Goal: Information Seeking & Learning: Learn about a topic

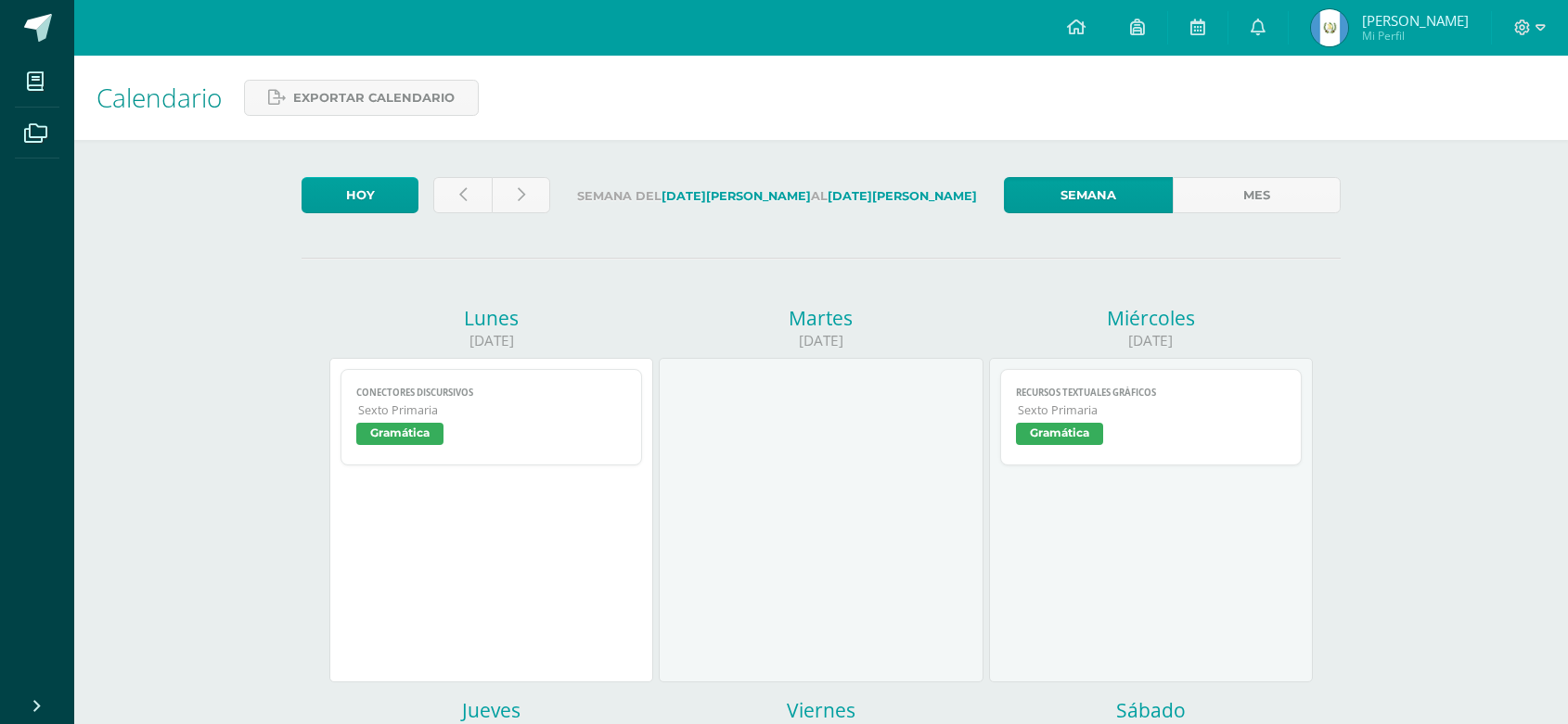
scroll to position [824, 0]
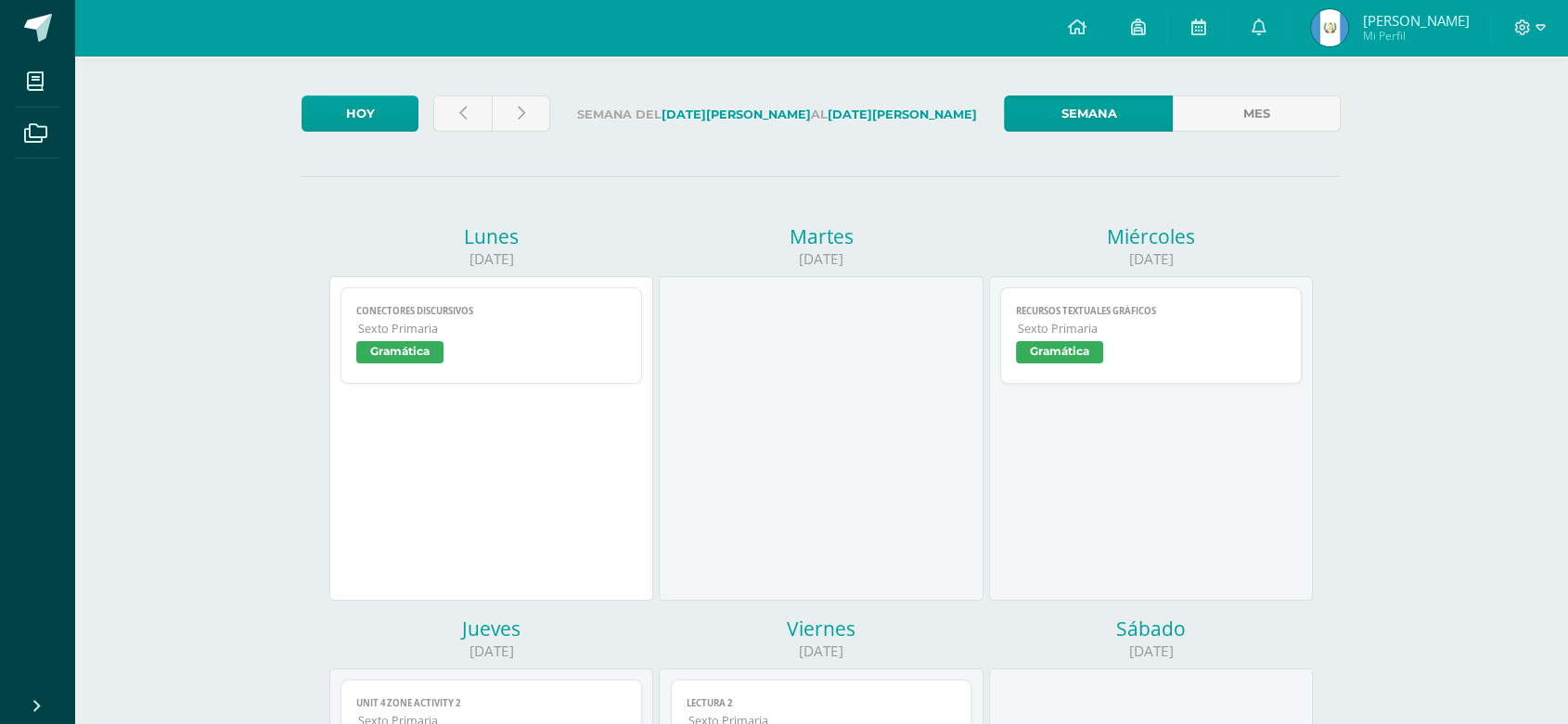
scroll to position [96, 0]
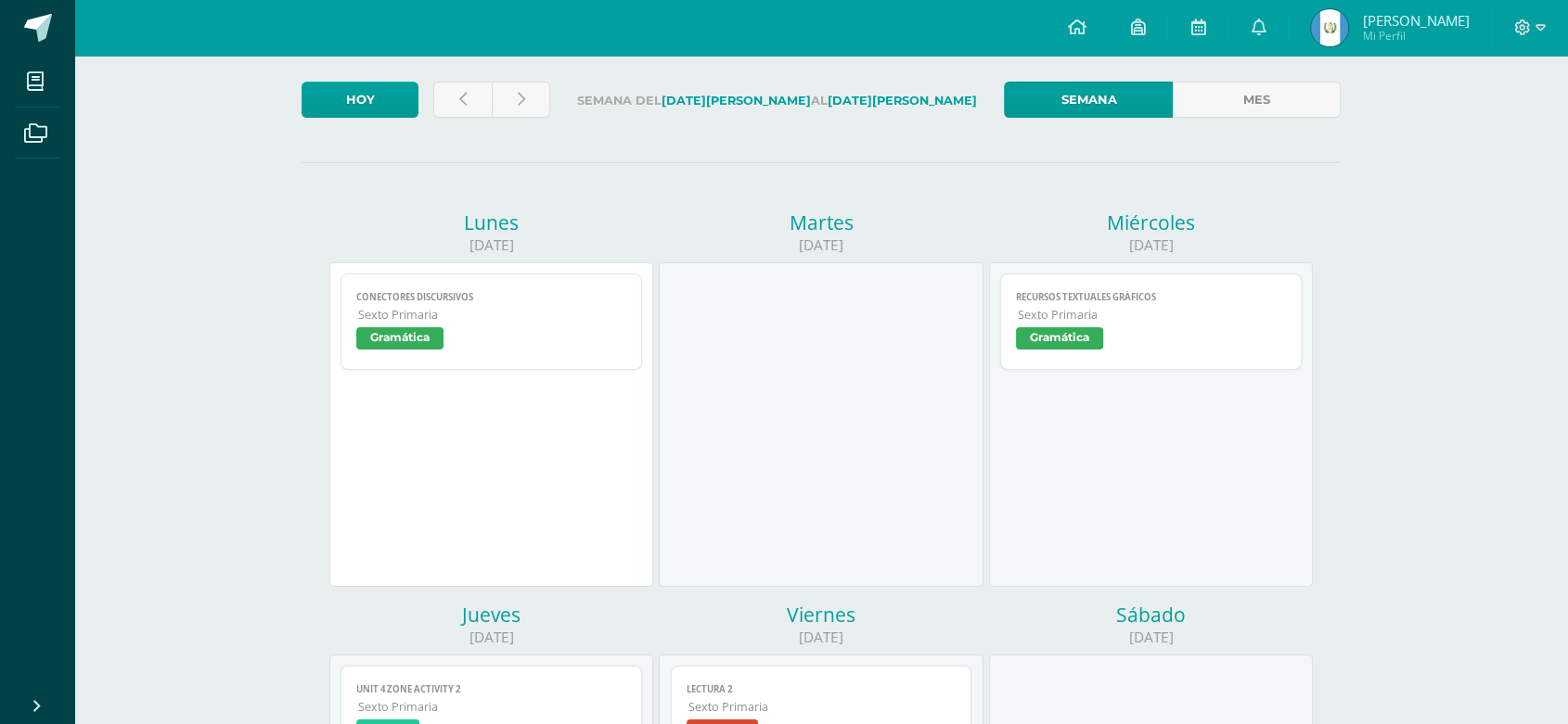
click at [379, 349] on span "Gramática" at bounding box center [399, 338] width 87 height 22
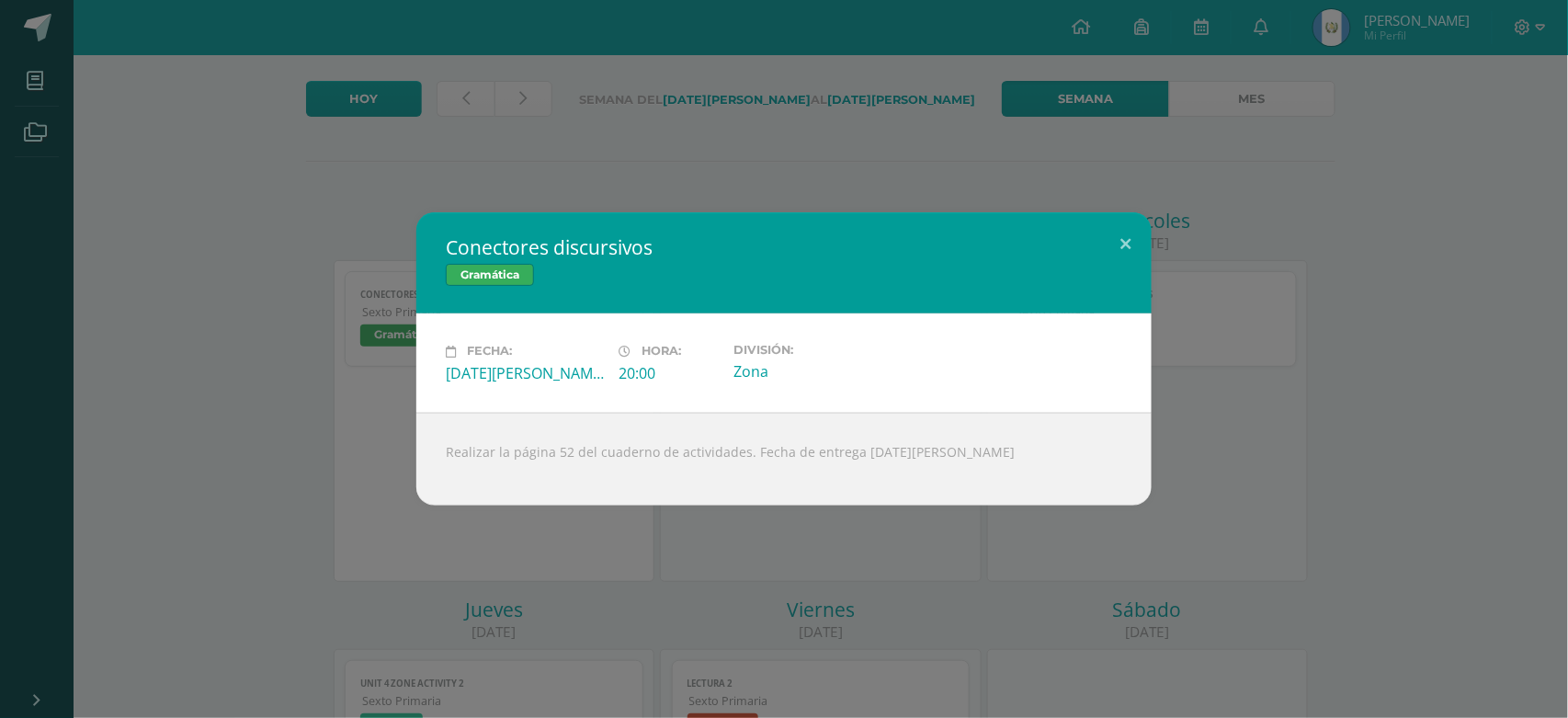
click at [1339, 372] on div "Conectores discursivos Gramática Fecha: Lunes 11 de Agosto Hora: 20:00 División…" at bounding box center [784, 359] width 1553 height 293
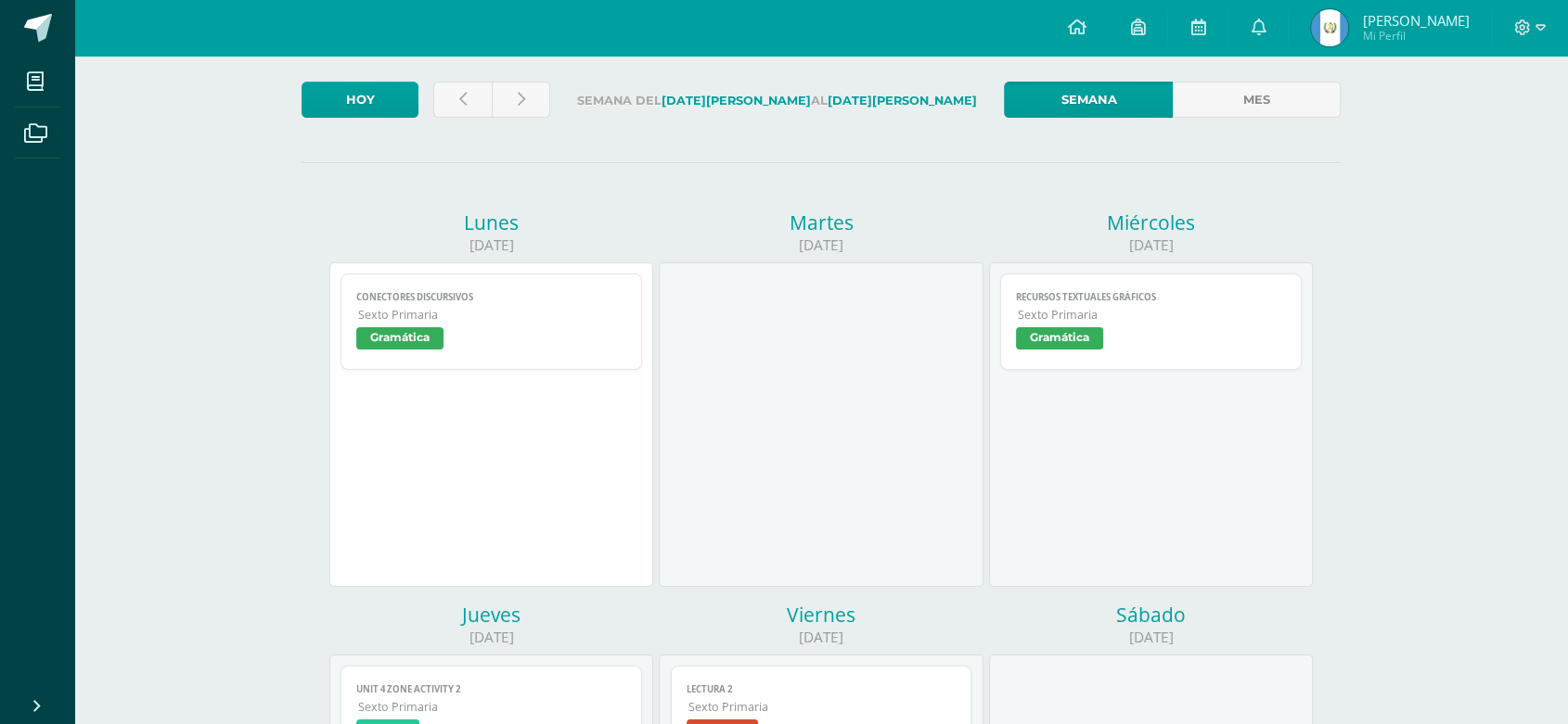
click at [1098, 349] on span "Gramática" at bounding box center [1059, 338] width 87 height 22
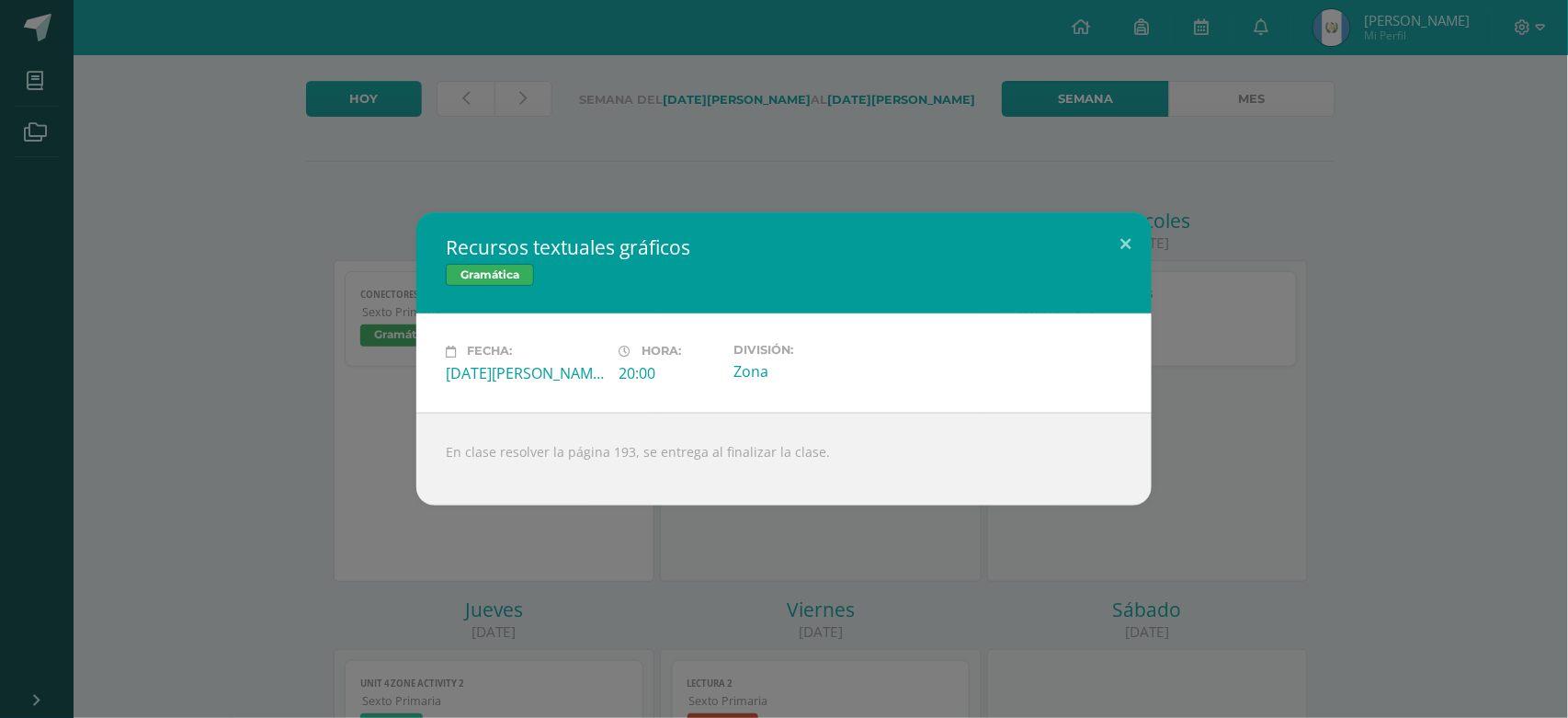
click at [1355, 316] on div "Recursos textuales gráficos Gramática Fecha: Miércoles 13 de Agosto Hora: 20:00…" at bounding box center [784, 359] width 1553 height 293
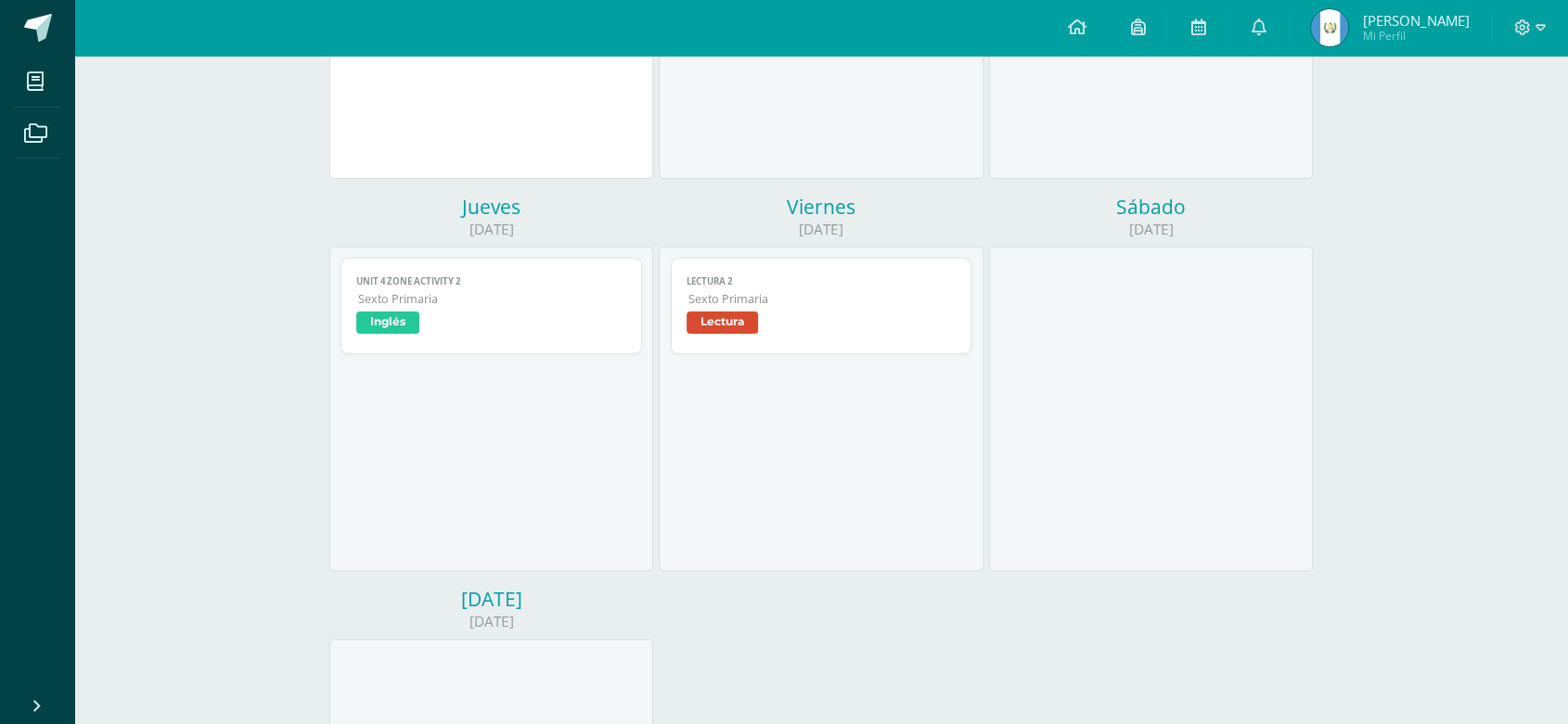
scroll to position [505, 0]
click at [399, 326] on span "Inglés" at bounding box center [387, 322] width 63 height 22
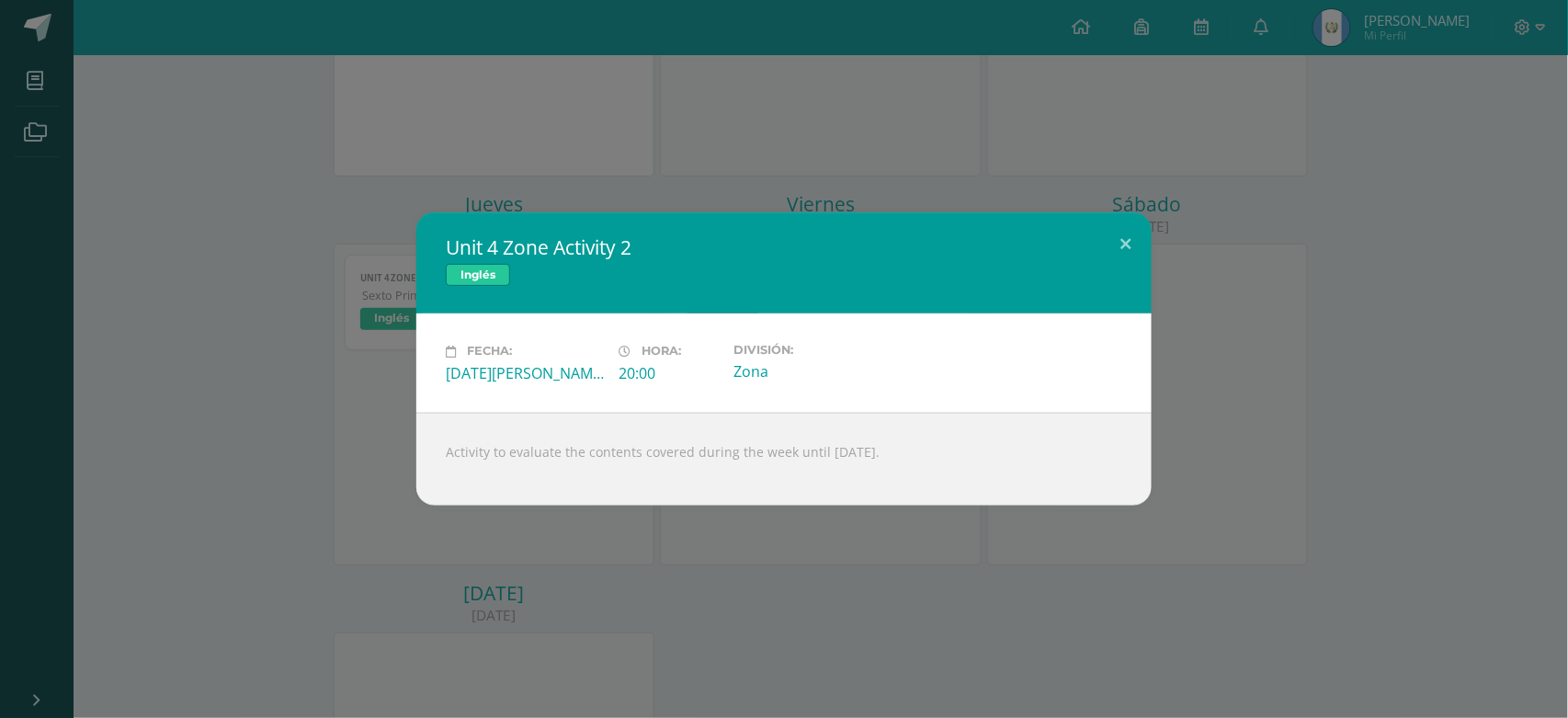
click at [1216, 519] on div "Unit 4 Zone Activity 2 Inglés Fecha: Jueves 14 de Agosto Hora: 20:00 División: …" at bounding box center [784, 359] width 1568 height 718
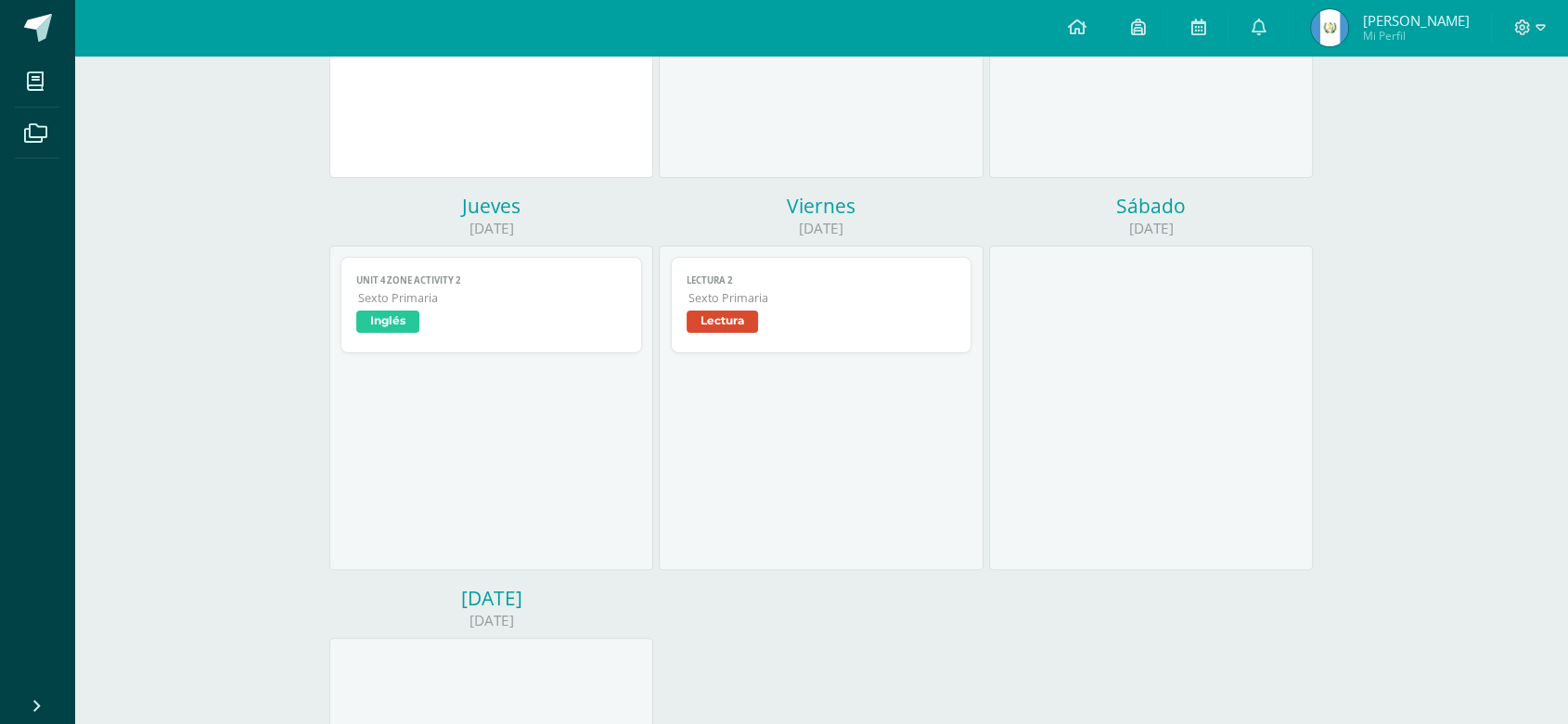
click at [728, 315] on span "Lectura" at bounding box center [723, 322] width 71 height 22
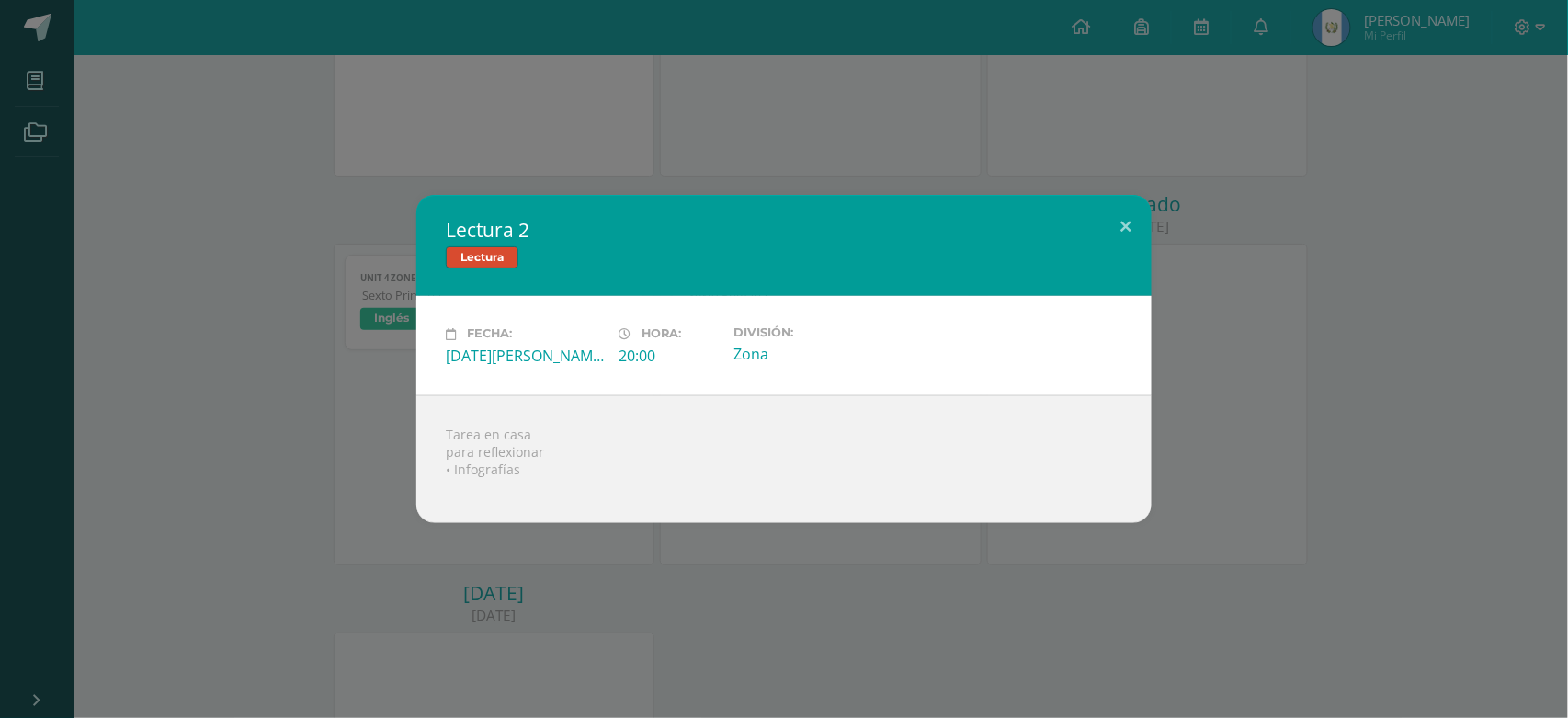
click at [1276, 398] on div "Lectura 2 Lectura Fecha: Viernes 15 de Agosto Hora: 20:00 División: Zona Tarea …" at bounding box center [784, 359] width 1553 height 327
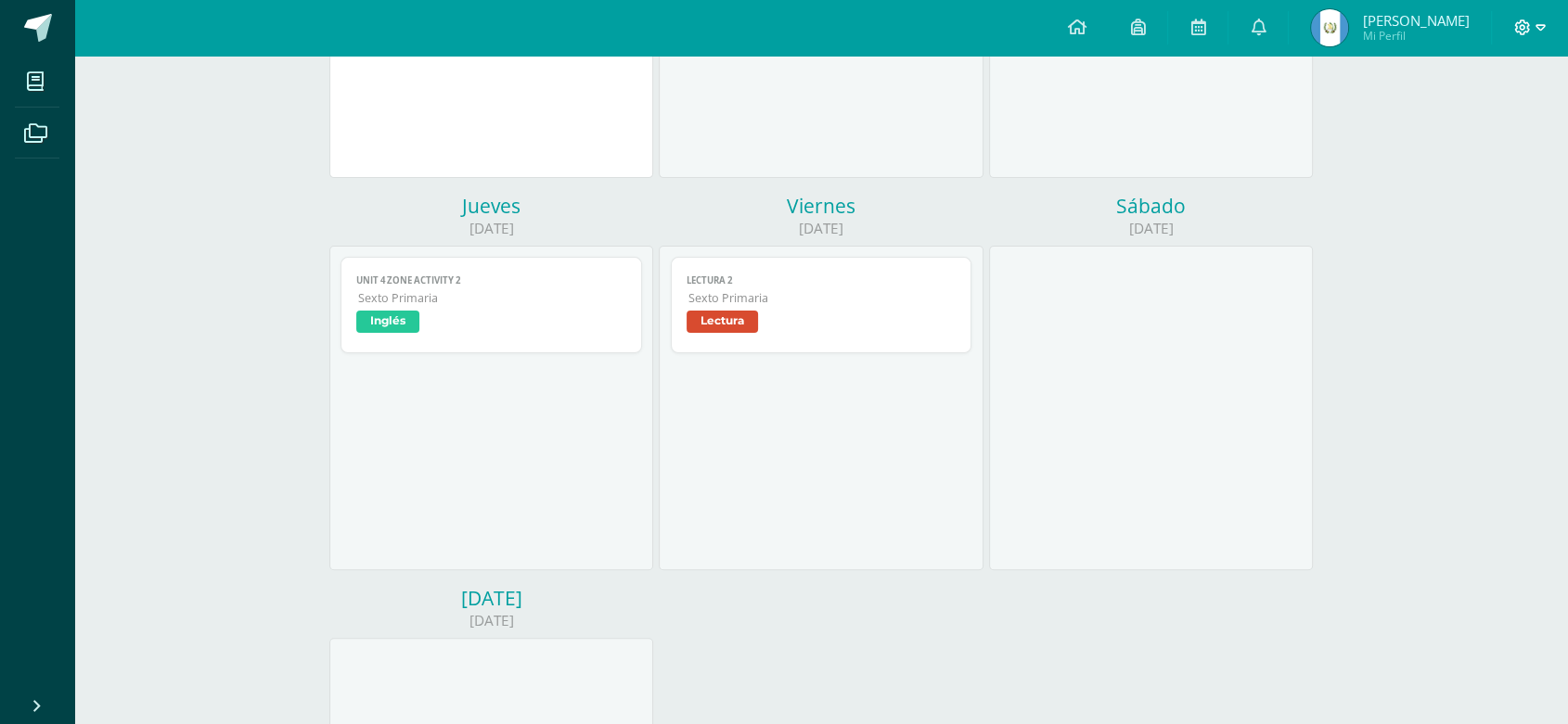
click at [1544, 25] on icon at bounding box center [1541, 27] width 10 height 7
click at [1466, 126] on span "Cerrar sesión" at bounding box center [1482, 126] width 83 height 18
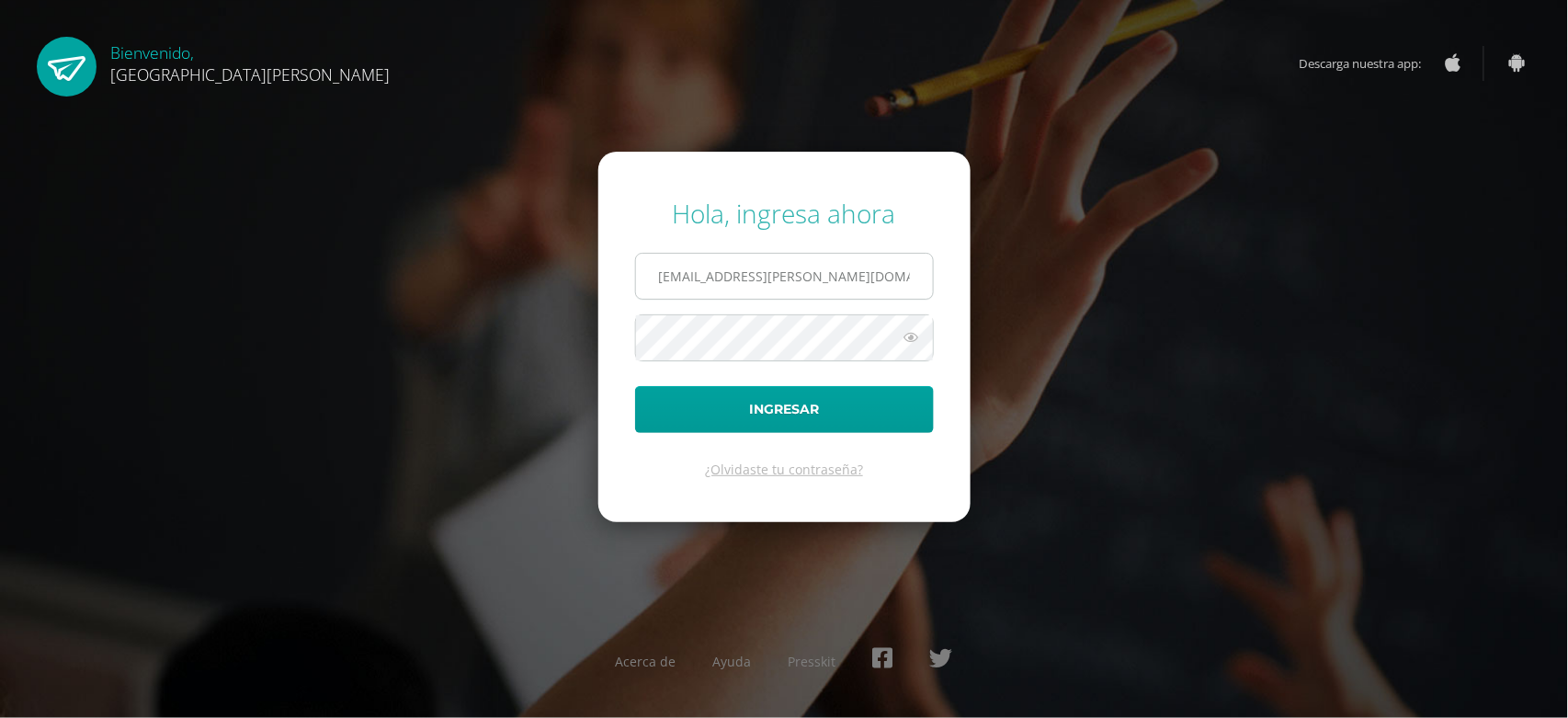
click at [865, 276] on input "22@fatima.edoo.gt" at bounding box center [784, 276] width 297 height 46
type input "23@fatima.edoo.gt"
click at [771, 420] on button "Ingresar" at bounding box center [784, 410] width 299 height 46
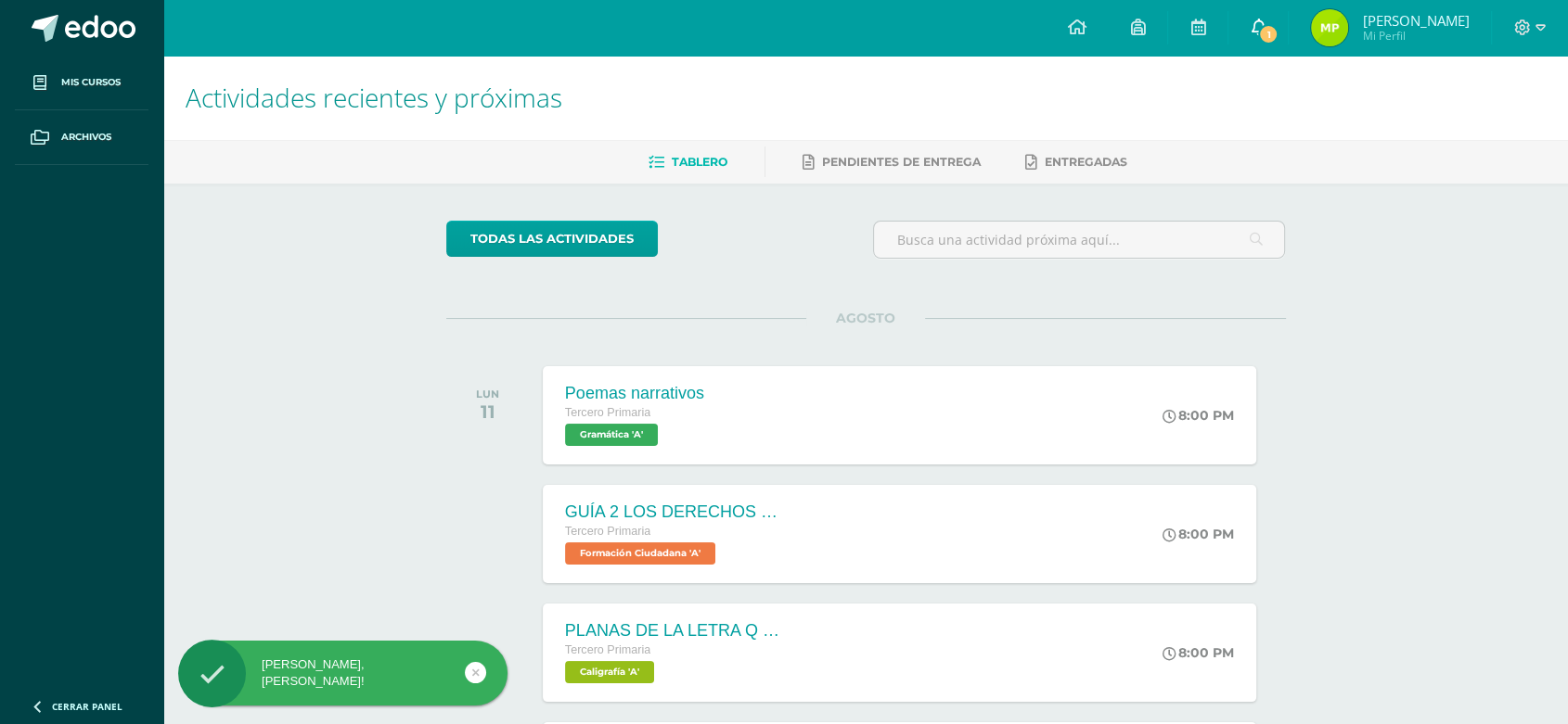
click at [1256, 25] on icon at bounding box center [1259, 27] width 15 height 17
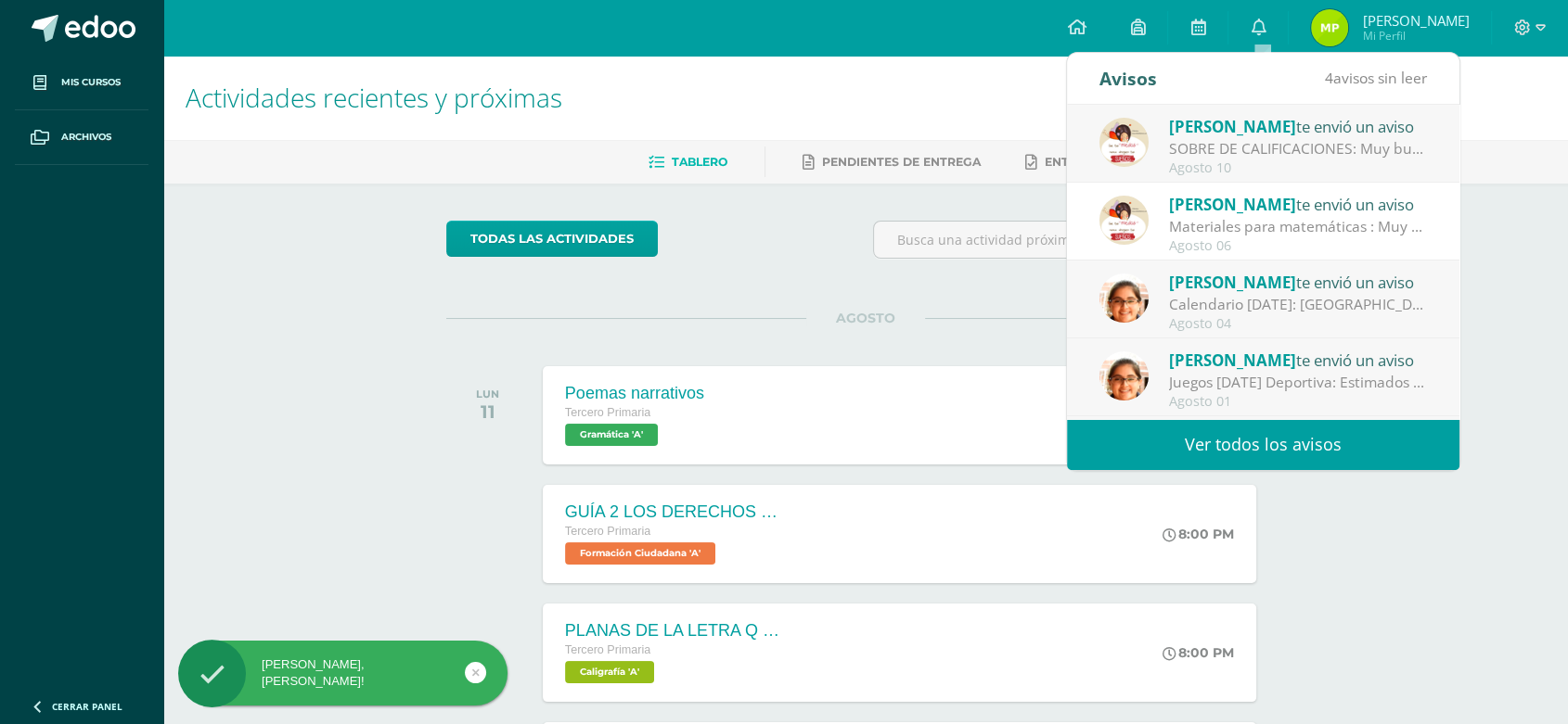
click at [1253, 145] on div "SOBRE DE CALIFICACIONES: Muy buena tarde respetables padres de familia: es un g…" at bounding box center [1297, 149] width 258 height 22
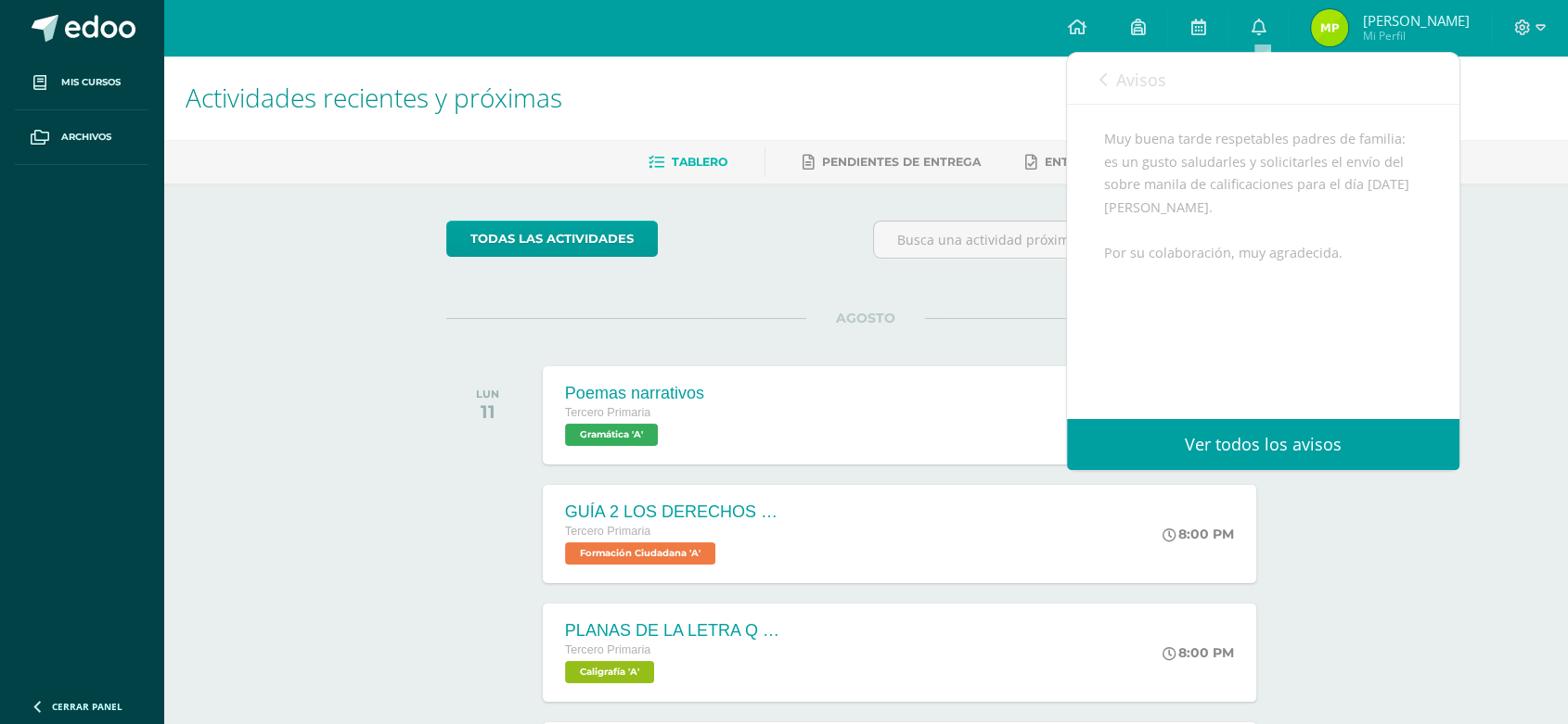
scroll to position [189, 0]
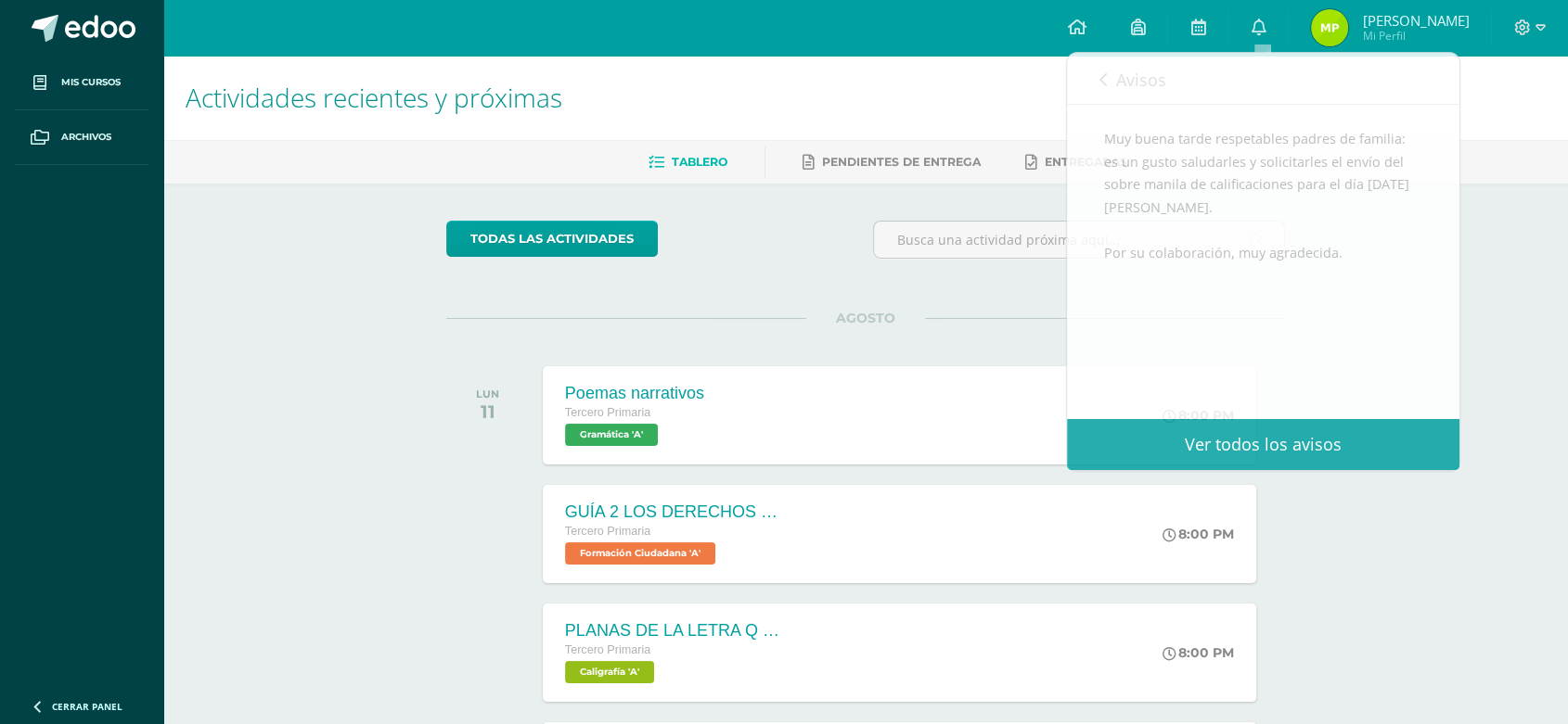
click at [1484, 349] on div "Actividades recientes y próximas Tablero Pendientes de entrega Entregadas todas…" at bounding box center [865, 614] width 1405 height 1119
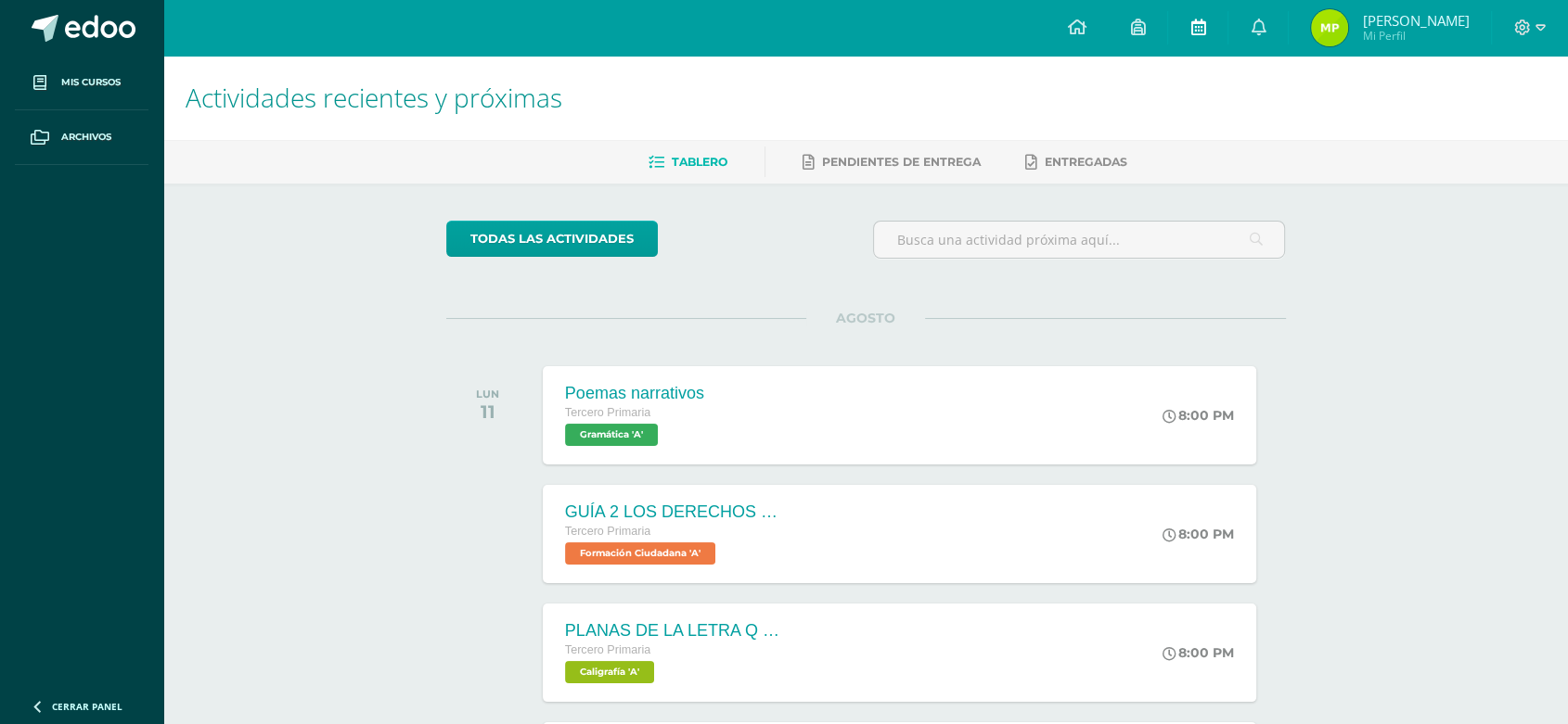
click at [1192, 22] on link at bounding box center [1197, 27] width 59 height 55
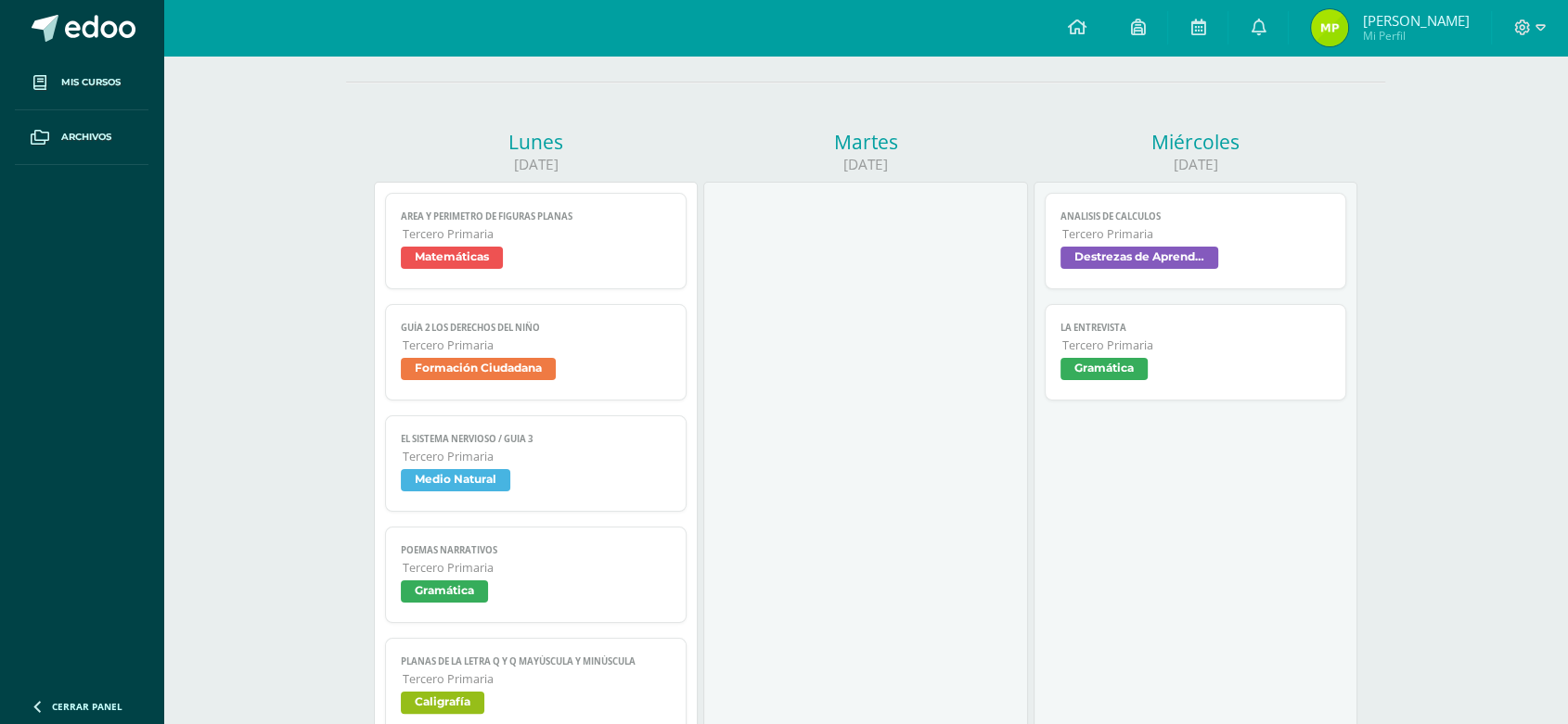
scroll to position [185, 0]
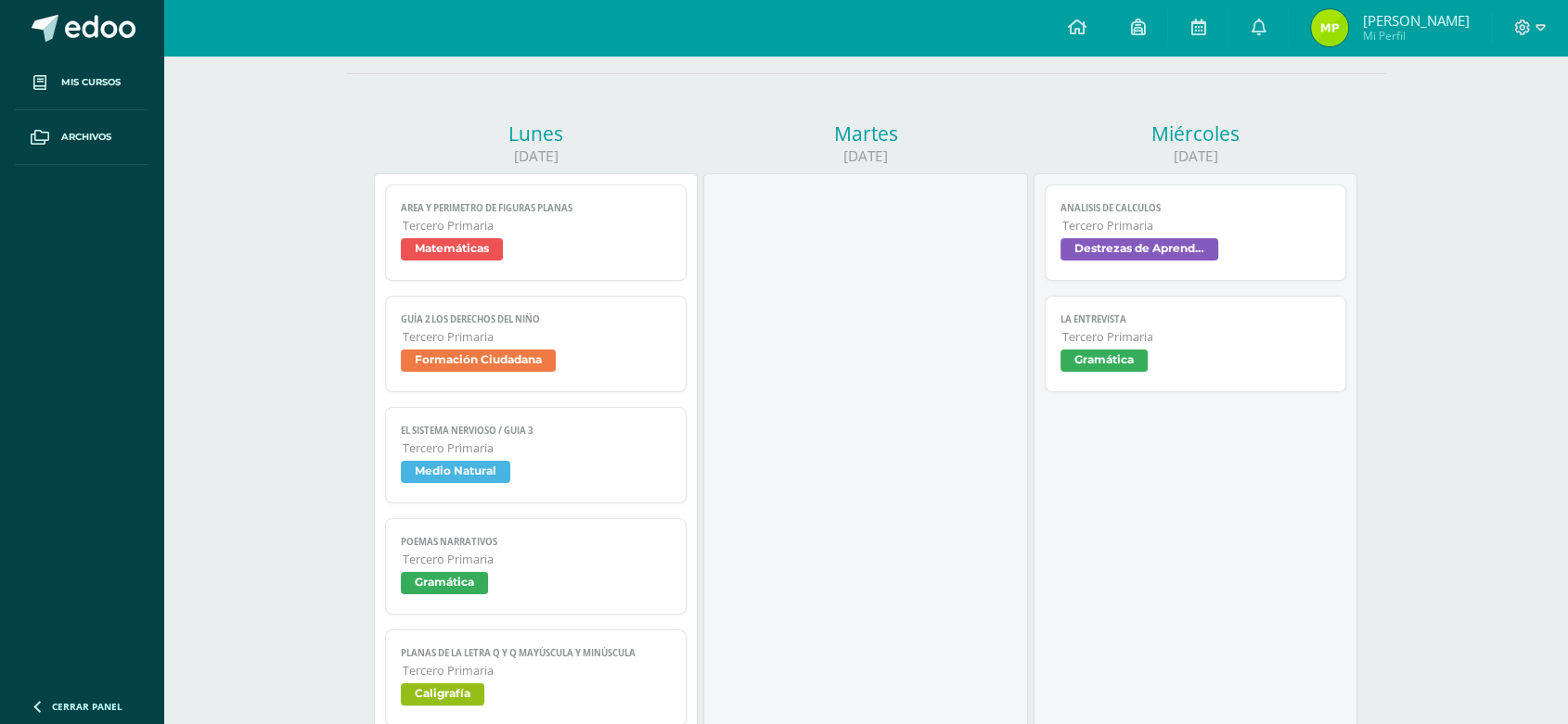
click at [493, 228] on span "Tercero Primaria" at bounding box center [537, 226] width 268 height 16
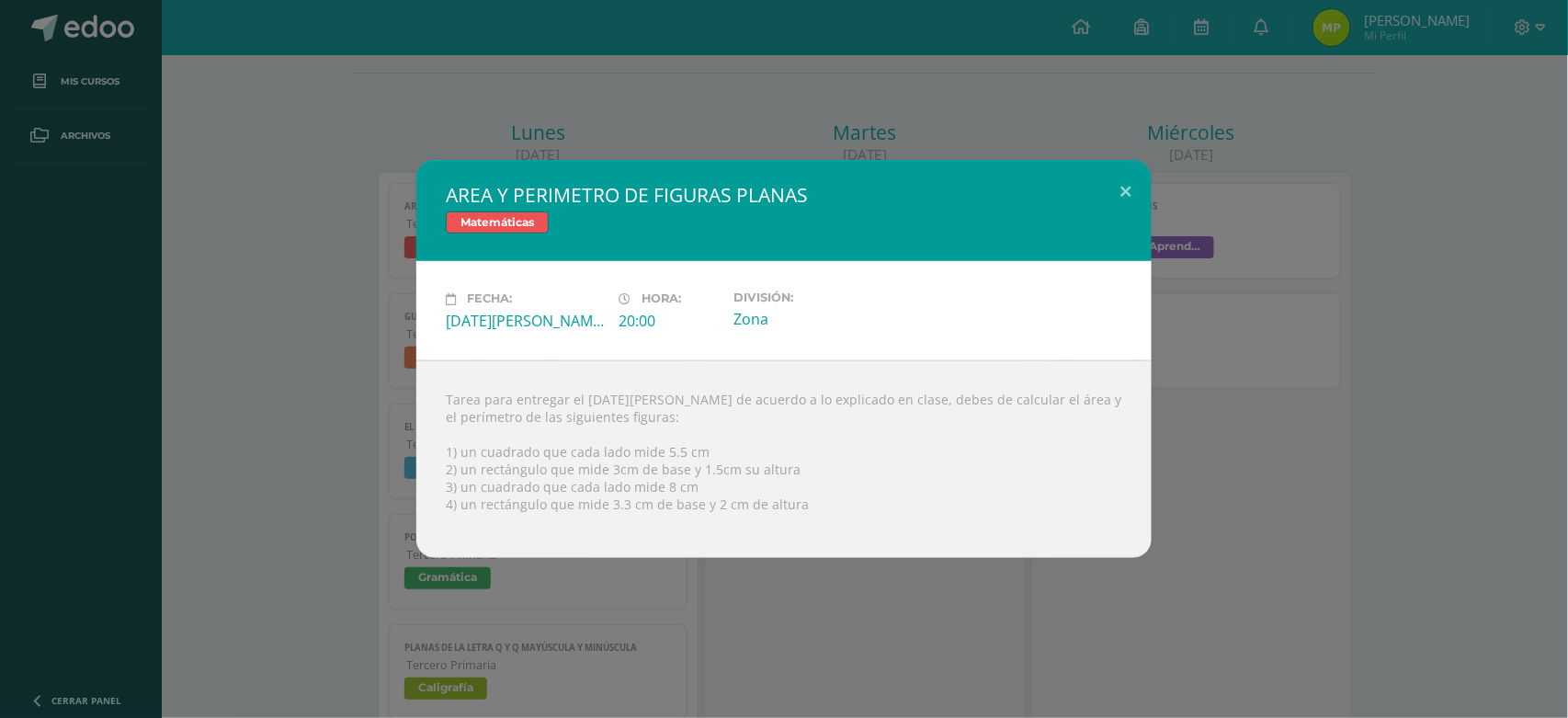
click at [1309, 410] on div "AREA Y PERIMETRO DE FIGURAS PLANAS Matemáticas Fecha: Lunes 11 de Agosto Hora: …" at bounding box center [784, 359] width 1553 height 398
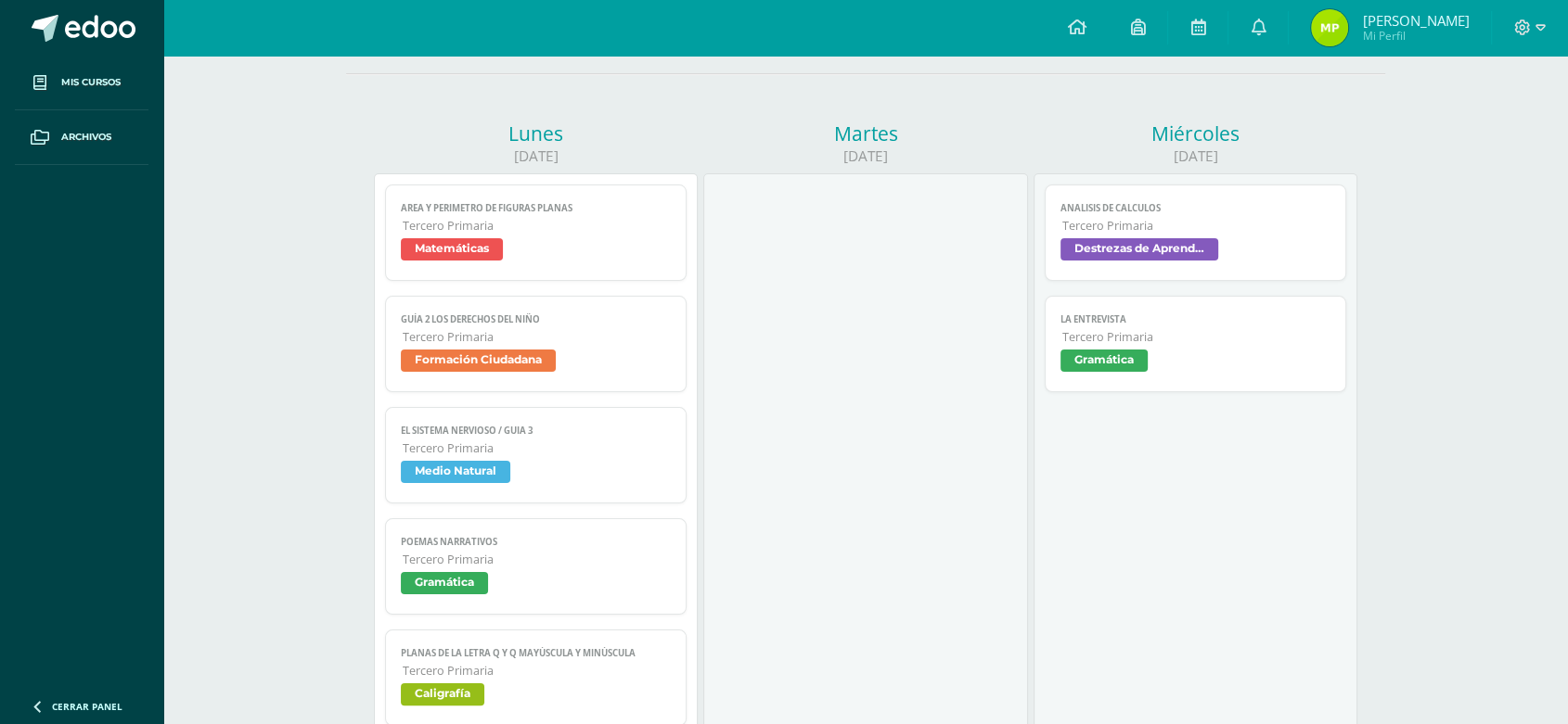
click at [522, 334] on span "Tercero Primaria" at bounding box center [537, 336] width 268 height 16
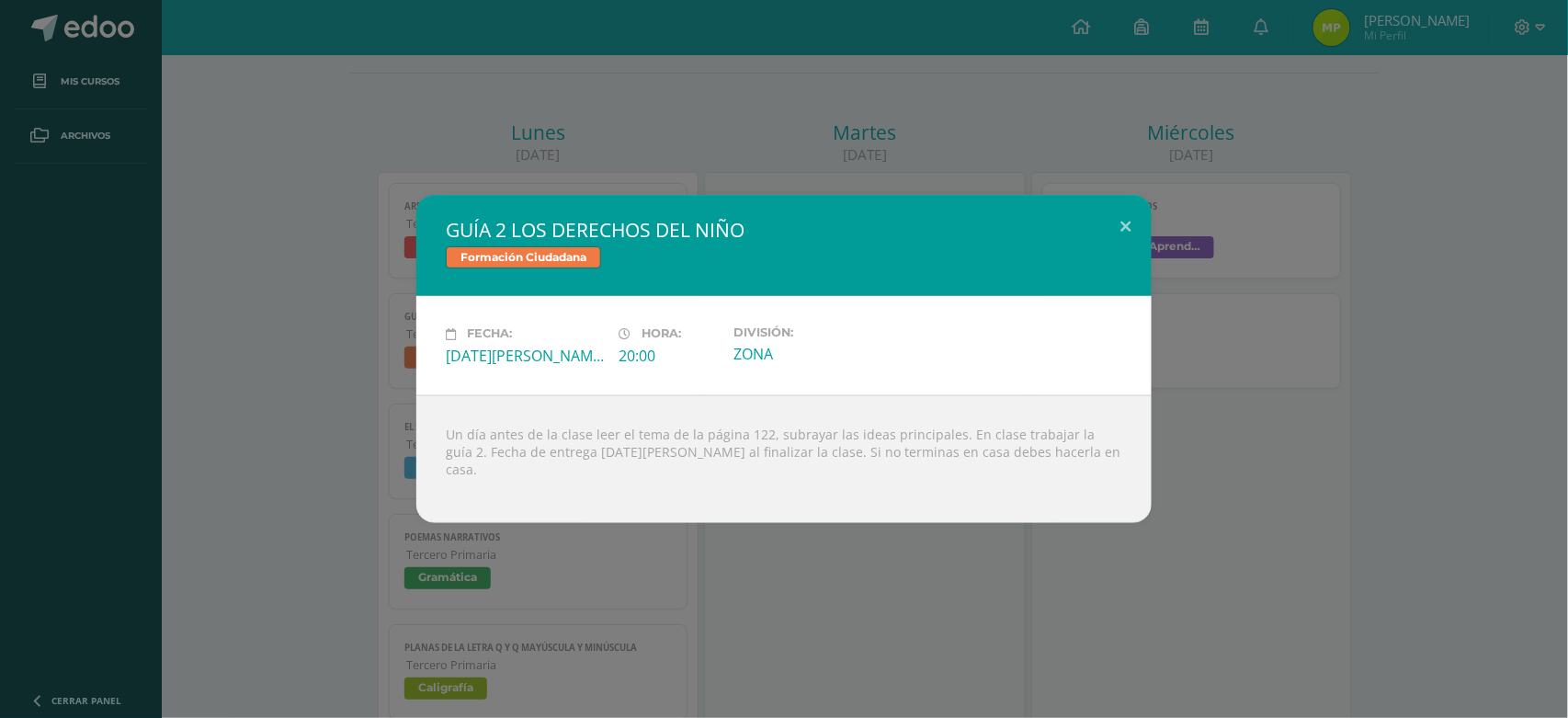
click at [1277, 491] on div "GUÍA 2 LOS DERECHOS DEL NIÑO Formación Ciudadana Fecha: Lunes 11 de Agosto Hora…" at bounding box center [784, 359] width 1553 height 327
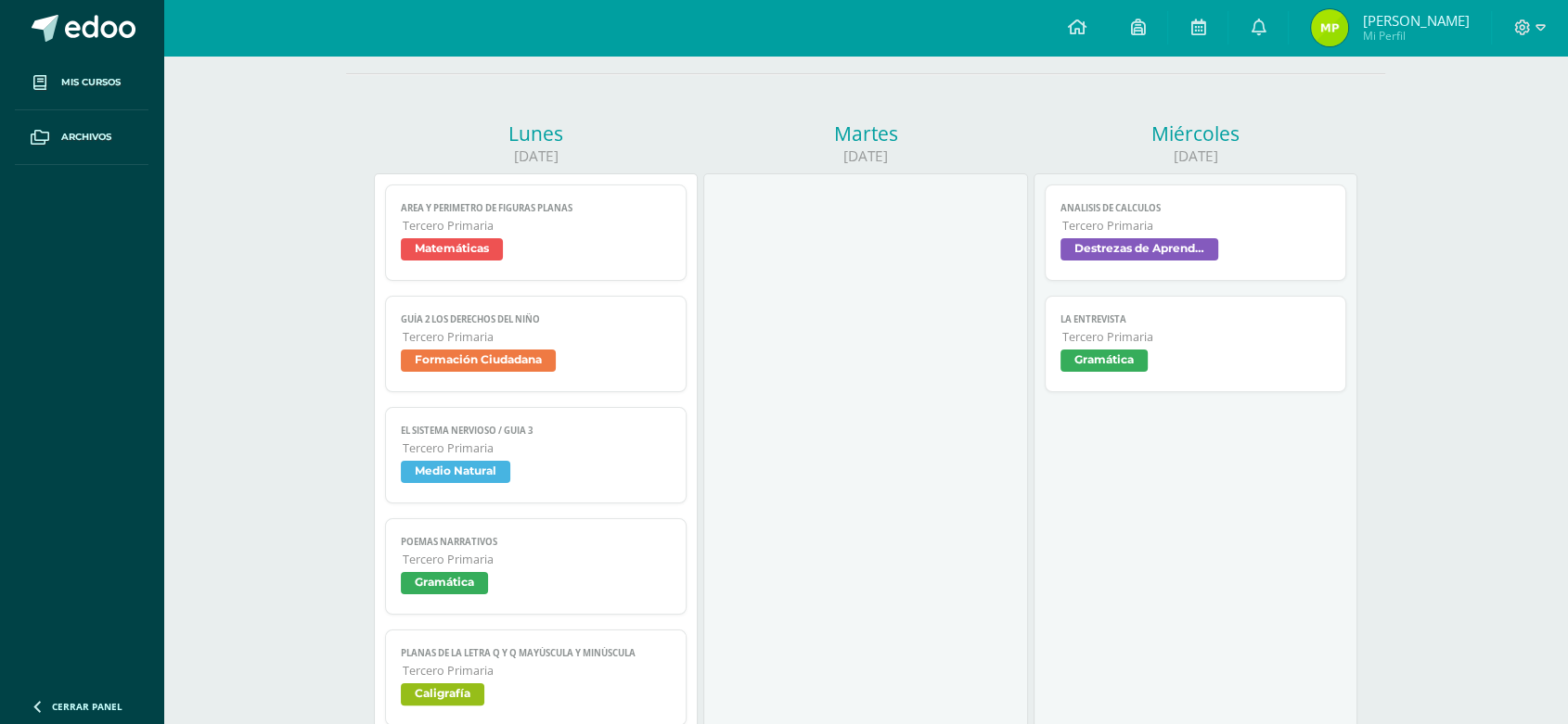
click at [458, 466] on span "Medio Natural" at bounding box center [455, 472] width 110 height 22
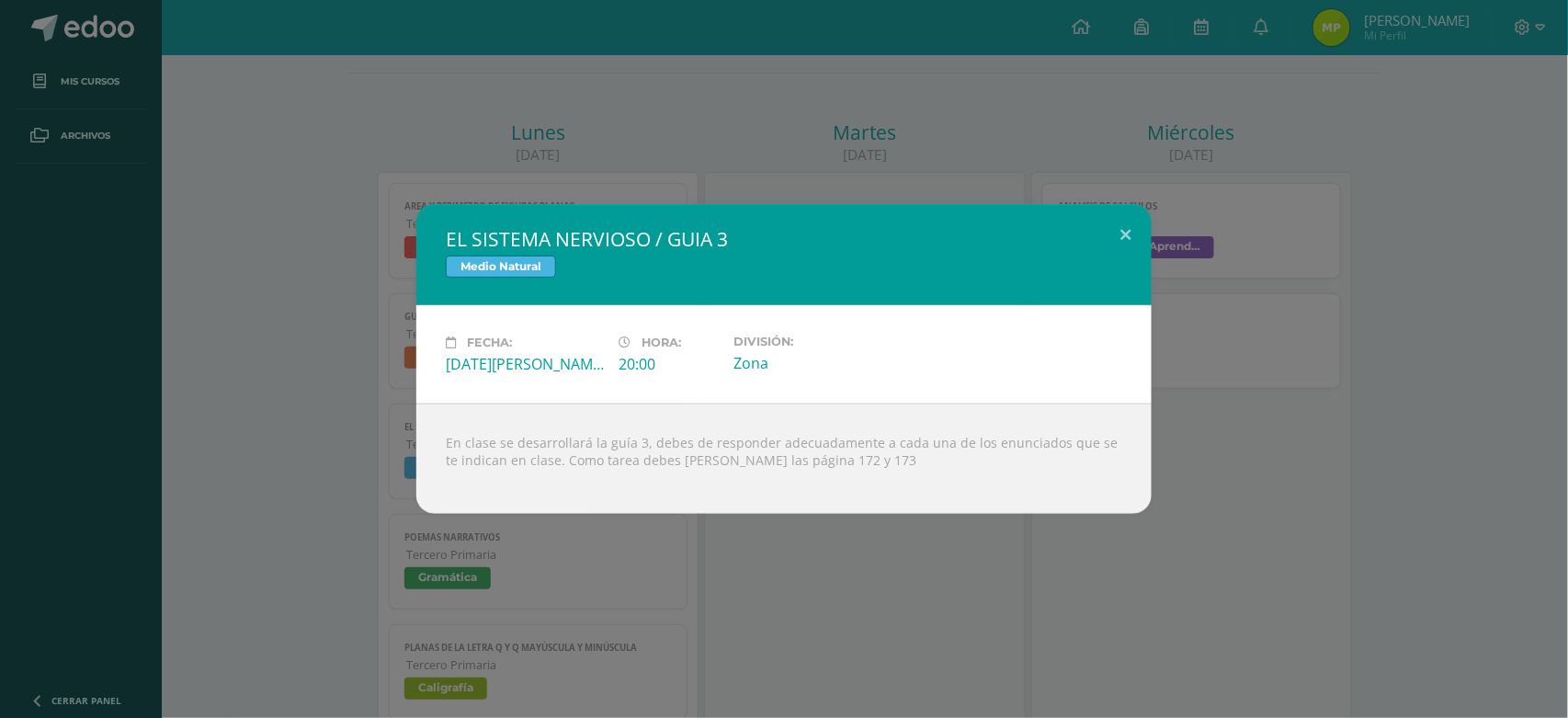
click at [444, 584] on div "EL SISTEMA NERVIOSO / GUIA 3 Medio Natural Fecha: Lunes 11 de Agosto Hora: 20:0…" at bounding box center [784, 359] width 1568 height 718
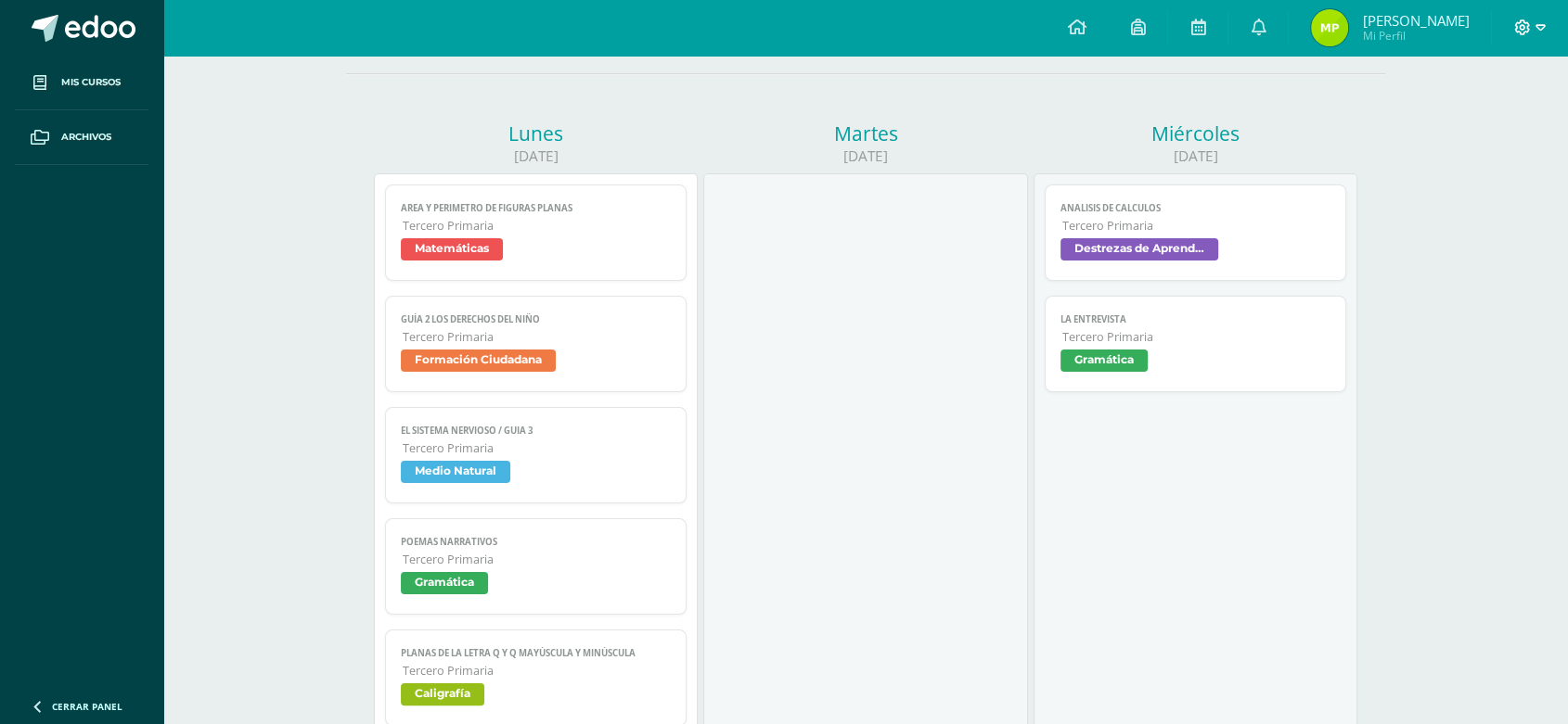
click at [1541, 28] on icon at bounding box center [1541, 27] width 10 height 7
click at [1462, 128] on span "Cerrar sesión" at bounding box center [1483, 126] width 83 height 18
